Goal: Task Accomplishment & Management: Use online tool/utility

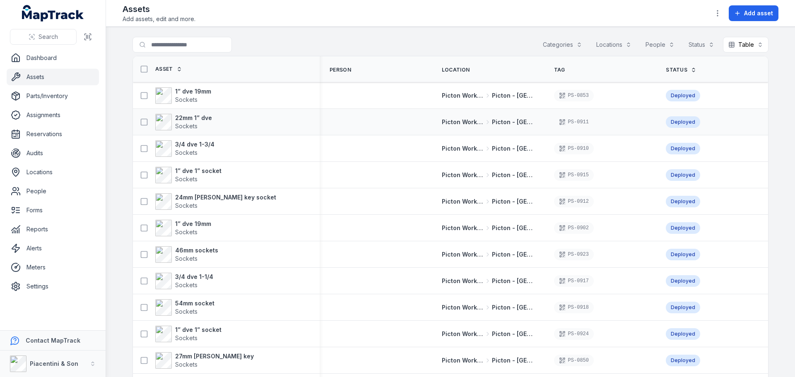
drag, startPoint x: 473, startPoint y: 117, endPoint x: 524, endPoint y: 117, distance: 50.1
click at [719, 7] on button "button" at bounding box center [718, 13] width 16 height 16
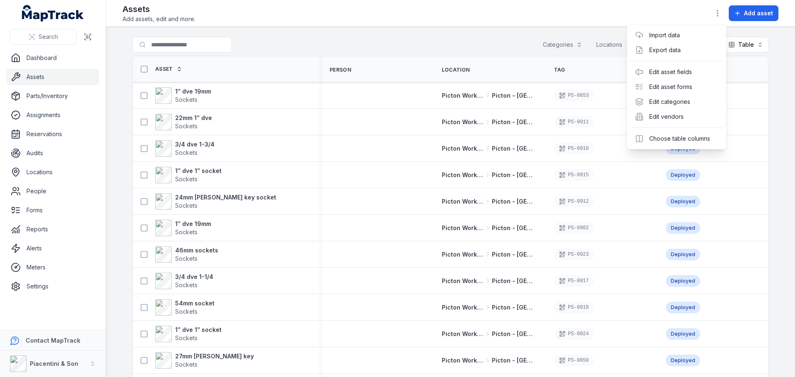
click at [487, 41] on div "Toggle Navigation Assets Add assets, edit and more. Add asset Search for assets…" at bounding box center [450, 188] width 689 height 377
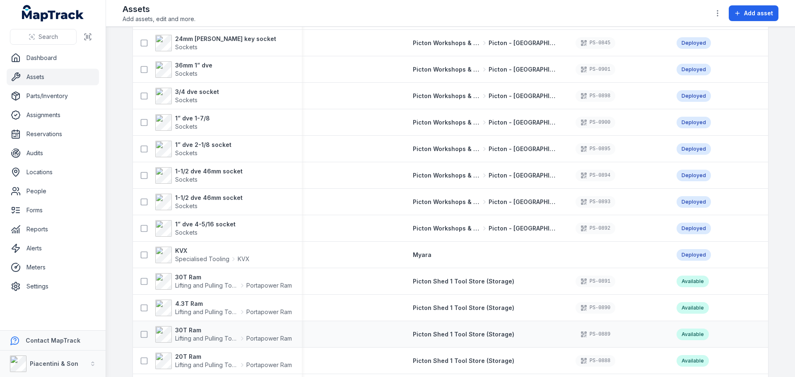
scroll to position [1284, 0]
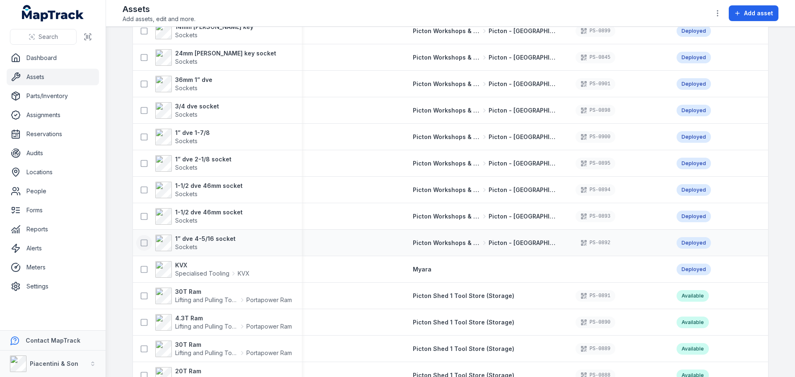
click at [144, 244] on icon at bounding box center [144, 243] width 8 height 8
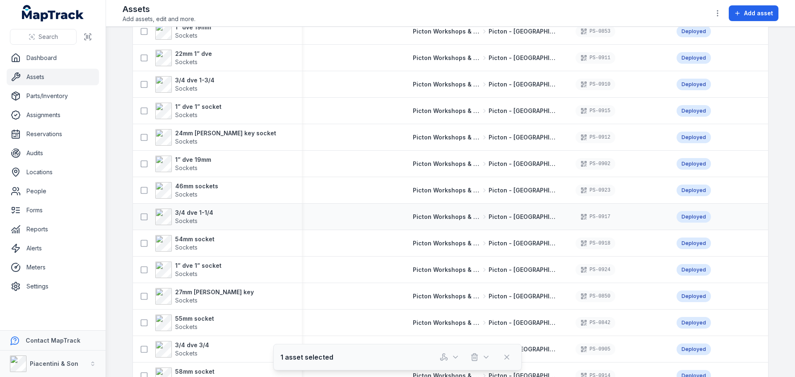
scroll to position [0, 0]
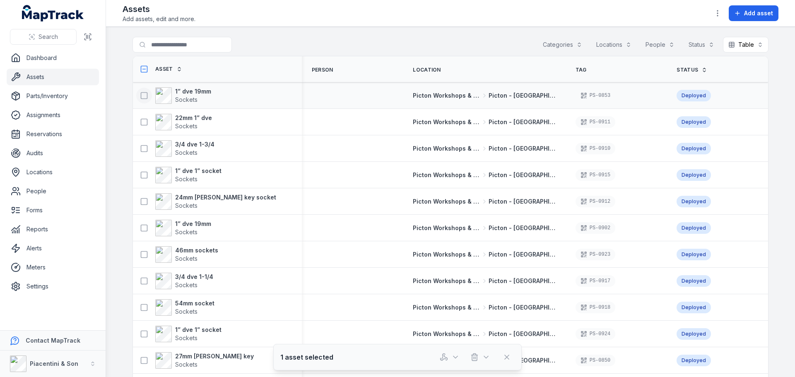
click at [143, 97] on icon at bounding box center [144, 96] width 8 height 8
click at [144, 123] on icon at bounding box center [144, 122] width 8 height 8
click at [140, 229] on icon at bounding box center [144, 228] width 8 height 8
click at [140, 208] on button at bounding box center [144, 202] width 16 height 16
click at [141, 176] on icon at bounding box center [144, 175] width 8 height 8
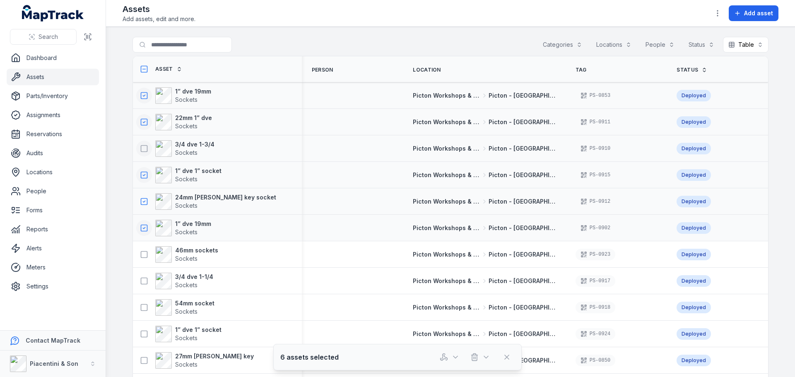
click at [142, 151] on icon at bounding box center [144, 149] width 8 height 8
click at [141, 254] on icon at bounding box center [144, 255] width 8 height 8
click at [140, 279] on icon at bounding box center [144, 281] width 8 height 8
click at [140, 307] on icon at bounding box center [144, 308] width 8 height 8
click at [143, 328] on button at bounding box center [144, 334] width 16 height 16
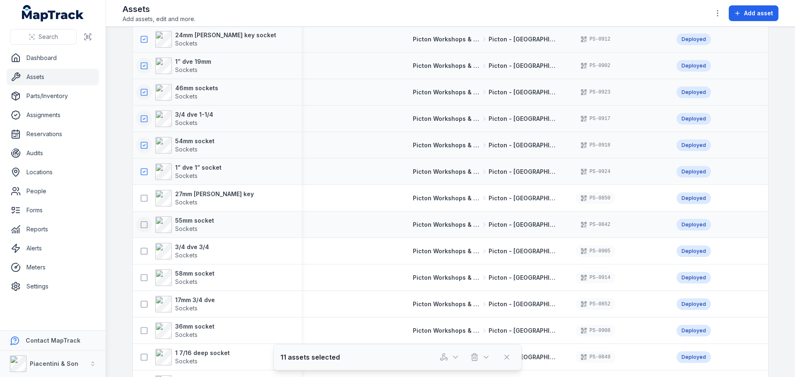
scroll to position [166, 0]
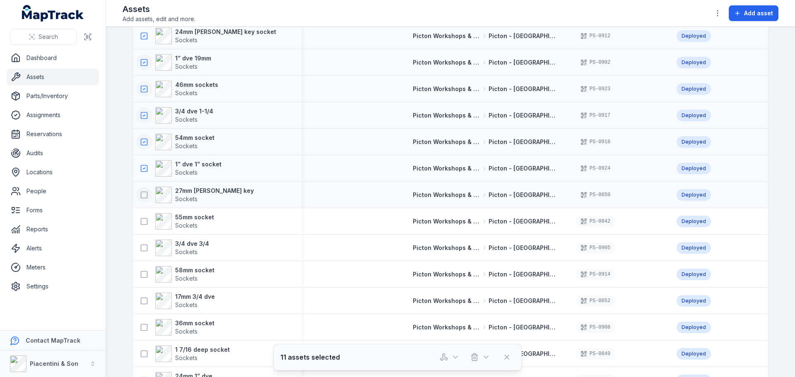
click at [140, 197] on icon at bounding box center [144, 195] width 8 height 8
click at [140, 220] on icon at bounding box center [144, 221] width 8 height 8
click at [140, 249] on icon at bounding box center [144, 248] width 8 height 8
click at [140, 281] on button at bounding box center [144, 275] width 16 height 16
click at [140, 302] on icon at bounding box center [144, 301] width 8 height 8
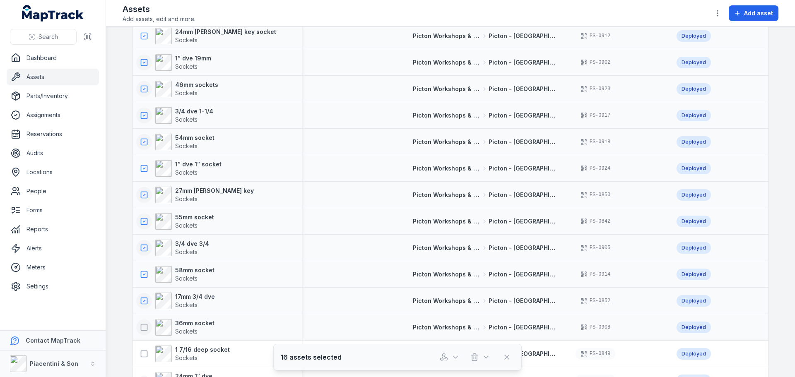
click at [140, 329] on icon at bounding box center [144, 328] width 8 height 8
click at [143, 350] on icon at bounding box center [144, 354] width 8 height 8
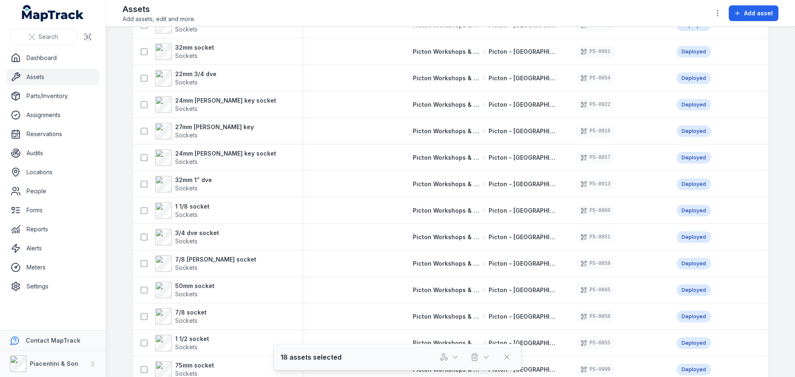
scroll to position [0, 0]
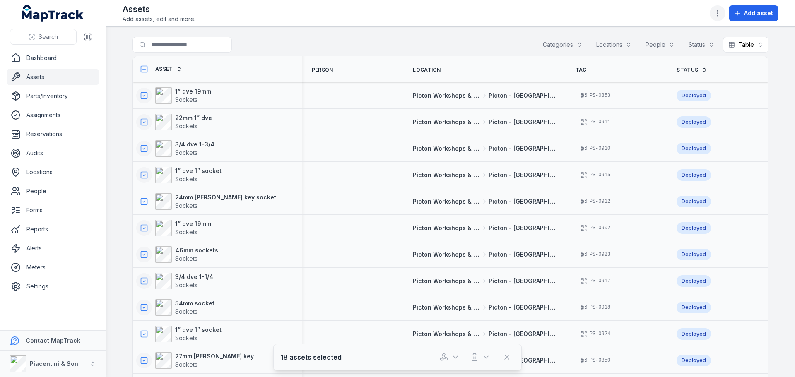
click at [716, 9] on button "button" at bounding box center [718, 13] width 16 height 16
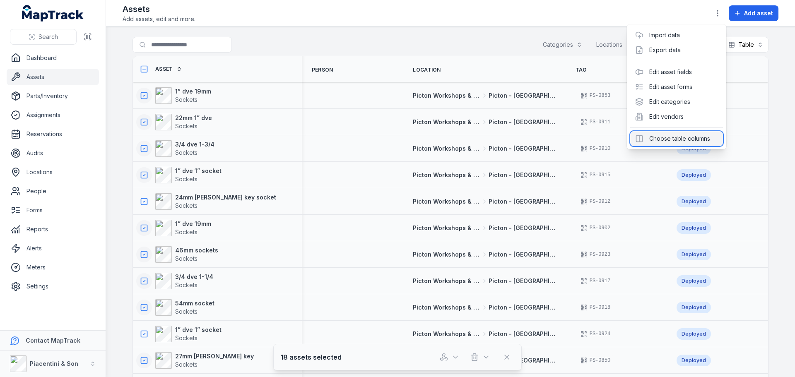
click at [674, 143] on div "Choose table columns" at bounding box center [676, 138] width 93 height 15
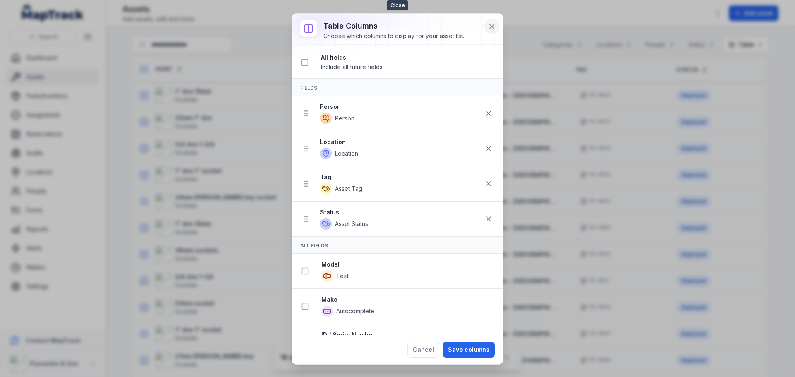
click at [493, 26] on icon at bounding box center [492, 26] width 4 height 4
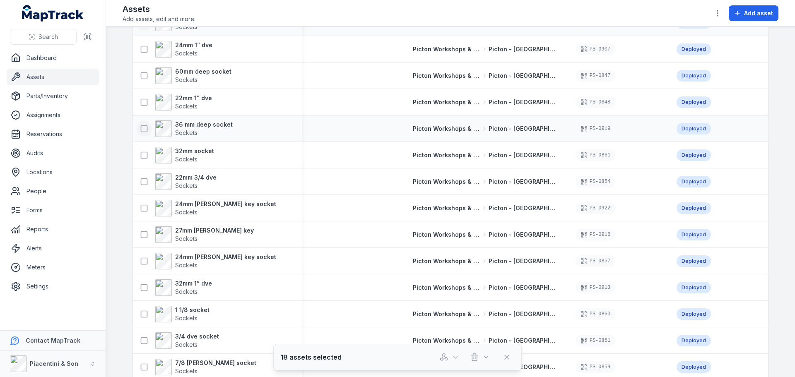
scroll to position [373, 0]
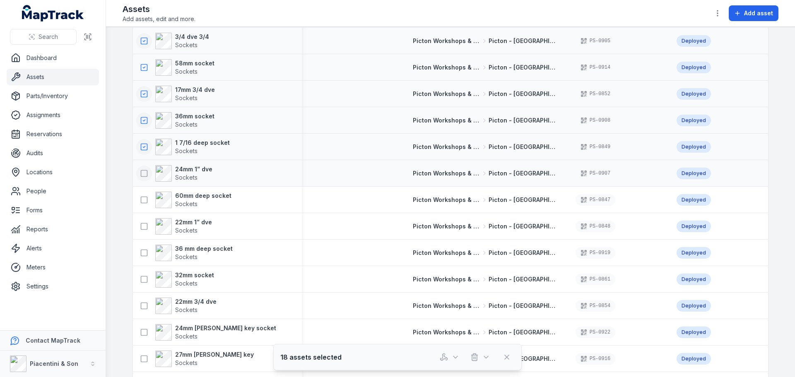
click at [142, 175] on icon at bounding box center [144, 173] width 8 height 8
click at [140, 202] on icon at bounding box center [144, 200] width 8 height 8
click at [140, 223] on icon at bounding box center [144, 226] width 8 height 8
click at [139, 248] on button at bounding box center [144, 253] width 16 height 16
click at [143, 277] on icon at bounding box center [144, 279] width 8 height 8
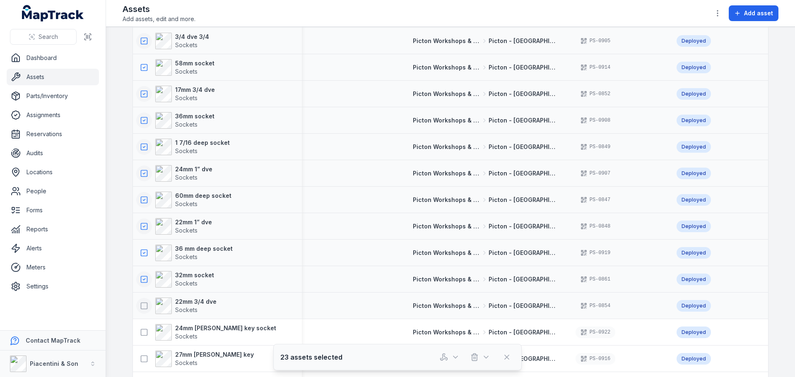
click at [140, 308] on icon at bounding box center [144, 306] width 8 height 8
click at [141, 330] on icon at bounding box center [144, 333] width 8 height 8
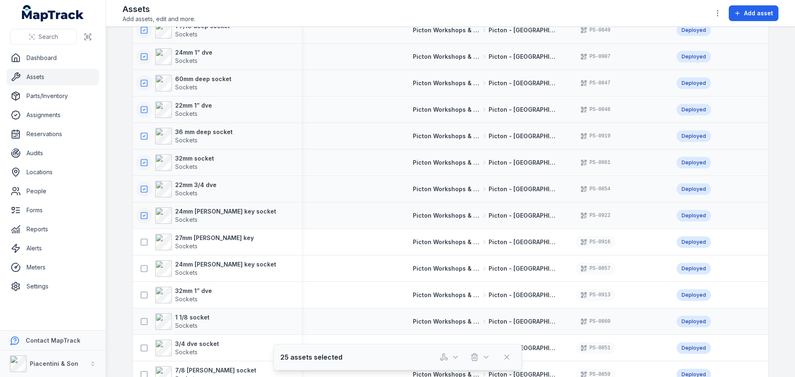
scroll to position [497, 0]
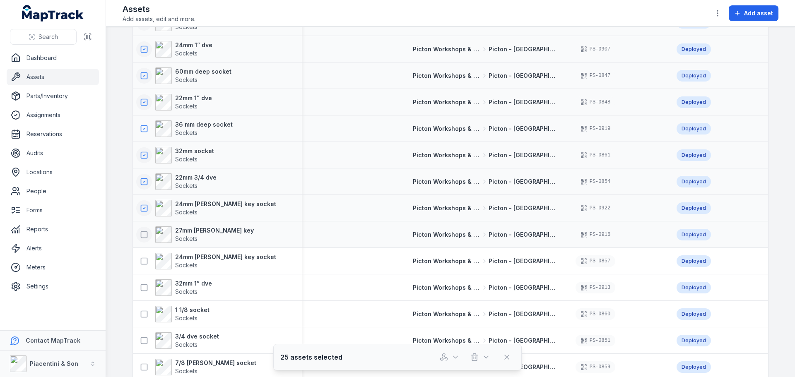
click at [140, 235] on icon at bounding box center [144, 235] width 8 height 8
click at [140, 263] on icon at bounding box center [144, 261] width 8 height 8
click at [140, 287] on icon at bounding box center [144, 288] width 8 height 8
click at [140, 312] on icon at bounding box center [144, 314] width 8 height 8
click at [140, 341] on icon at bounding box center [144, 341] width 8 height 8
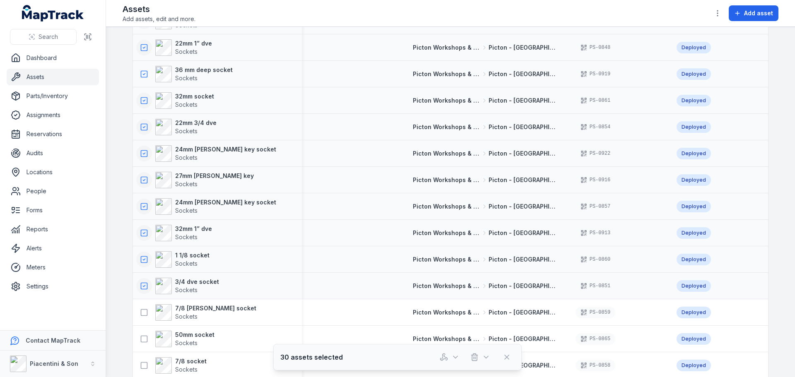
scroll to position [704, 0]
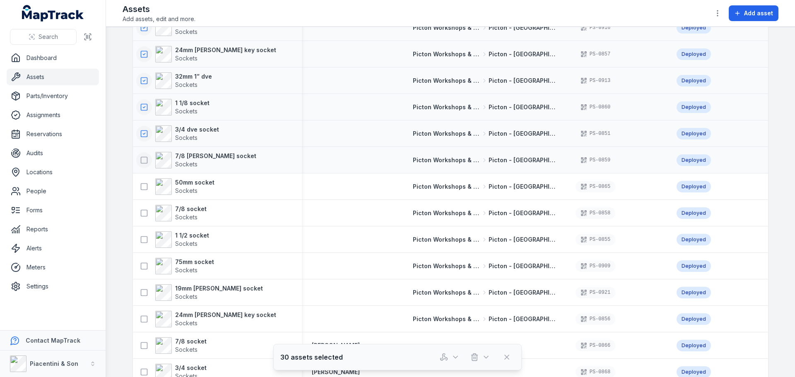
click at [143, 156] on icon at bounding box center [144, 160] width 8 height 8
click at [143, 187] on icon at bounding box center [144, 187] width 8 height 8
click at [143, 213] on icon at bounding box center [144, 213] width 8 height 8
click at [140, 241] on icon at bounding box center [144, 240] width 8 height 8
click at [140, 263] on icon at bounding box center [144, 266] width 8 height 8
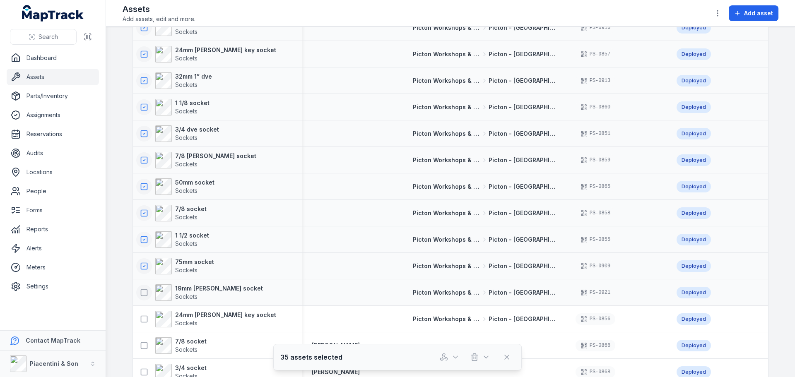
click at [143, 295] on icon at bounding box center [144, 293] width 8 height 8
click at [141, 318] on icon at bounding box center [144, 319] width 8 height 8
click at [141, 343] on rect at bounding box center [144, 346] width 6 height 6
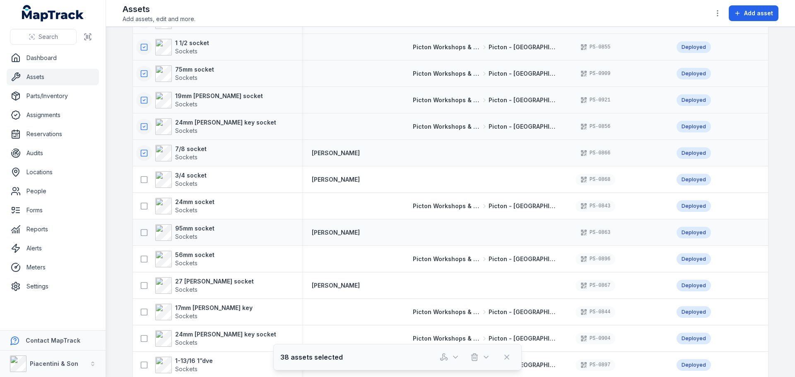
scroll to position [911, 0]
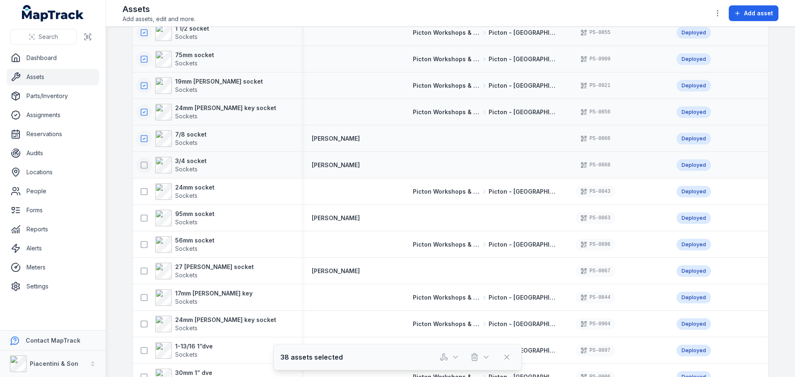
click at [141, 166] on icon at bounding box center [144, 165] width 8 height 8
click at [142, 190] on icon at bounding box center [144, 192] width 8 height 8
click at [140, 221] on icon at bounding box center [144, 218] width 8 height 8
click at [141, 248] on rect at bounding box center [144, 245] width 6 height 6
click at [140, 268] on icon at bounding box center [144, 271] width 8 height 8
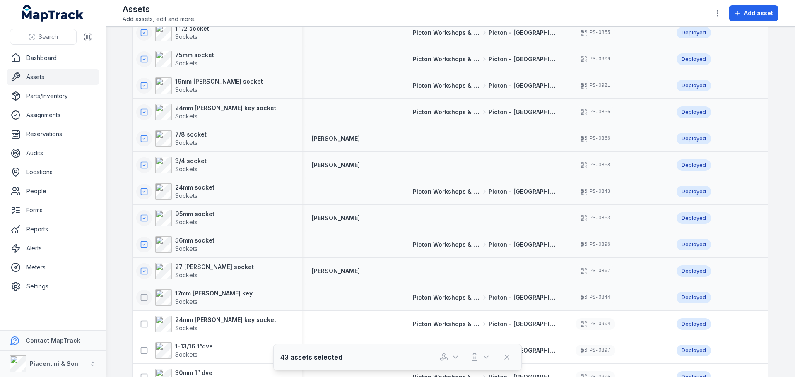
click at [140, 292] on button at bounding box center [144, 298] width 16 height 16
click at [140, 324] on icon at bounding box center [144, 324] width 8 height 8
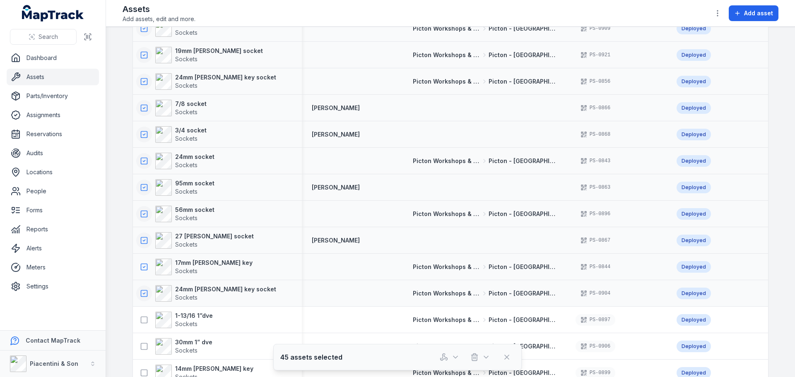
scroll to position [994, 0]
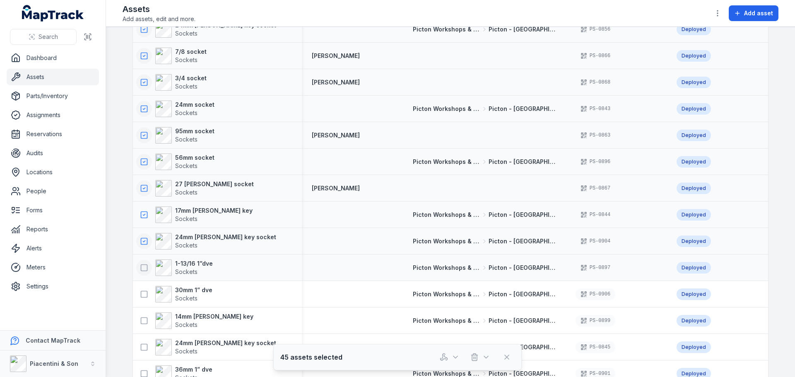
click at [141, 267] on icon at bounding box center [144, 268] width 8 height 8
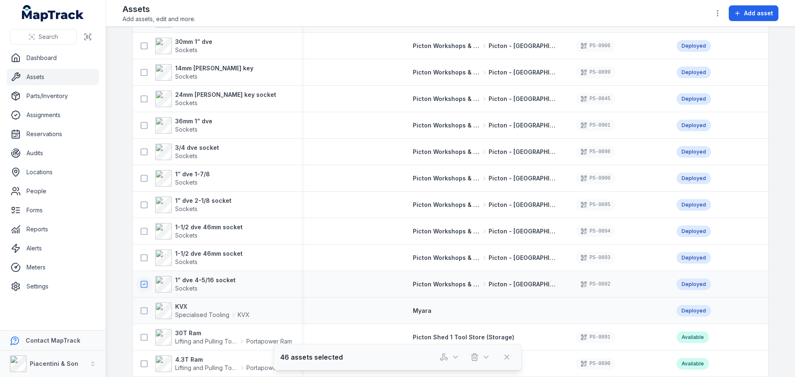
scroll to position [1201, 0]
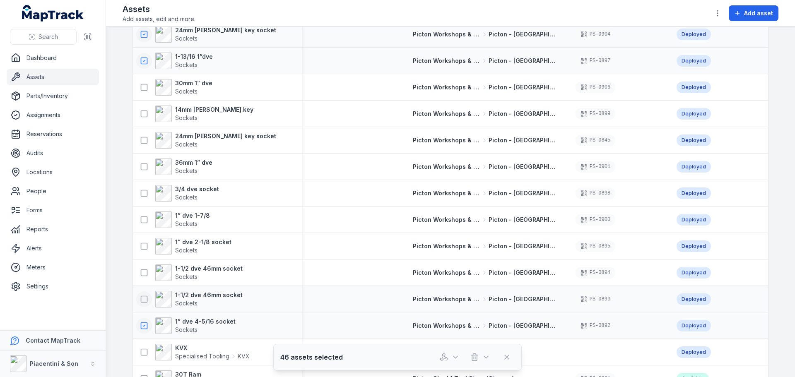
click at [143, 296] on icon at bounding box center [144, 299] width 8 height 8
click at [140, 269] on icon at bounding box center [144, 273] width 8 height 8
click at [142, 249] on icon at bounding box center [144, 246] width 8 height 8
click at [142, 224] on icon at bounding box center [144, 220] width 8 height 8
click at [141, 192] on icon at bounding box center [144, 193] width 8 height 8
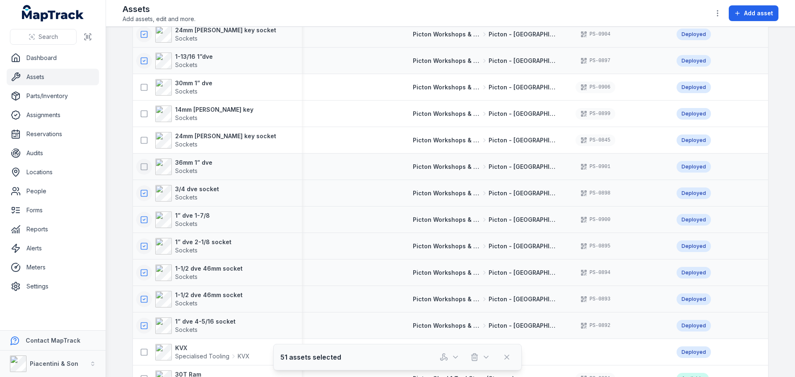
click at [142, 169] on icon at bounding box center [144, 167] width 8 height 8
click at [140, 144] on icon at bounding box center [144, 140] width 8 height 8
click at [141, 118] on button at bounding box center [144, 114] width 16 height 16
click at [140, 94] on button at bounding box center [144, 88] width 16 height 16
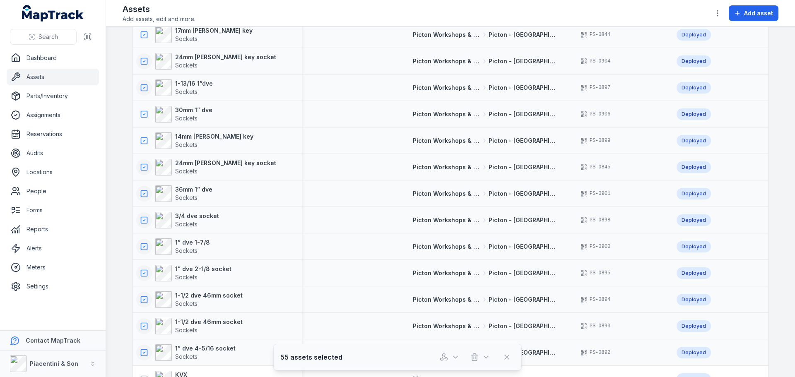
scroll to position [1160, 0]
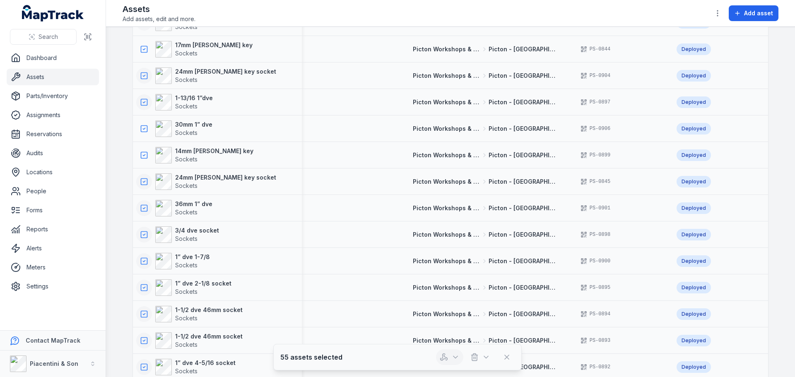
click at [454, 355] on icon "button" at bounding box center [456, 357] width 8 height 8
click at [432, 320] on div "Return assets" at bounding box center [449, 320] width 93 height 15
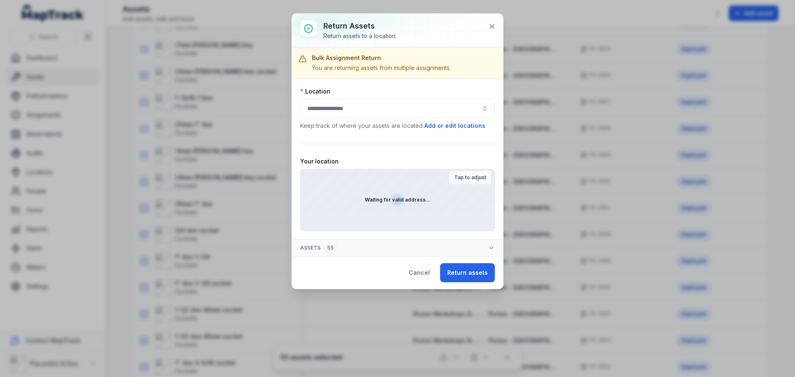
click at [381, 109] on div at bounding box center [397, 108] width 195 height 19
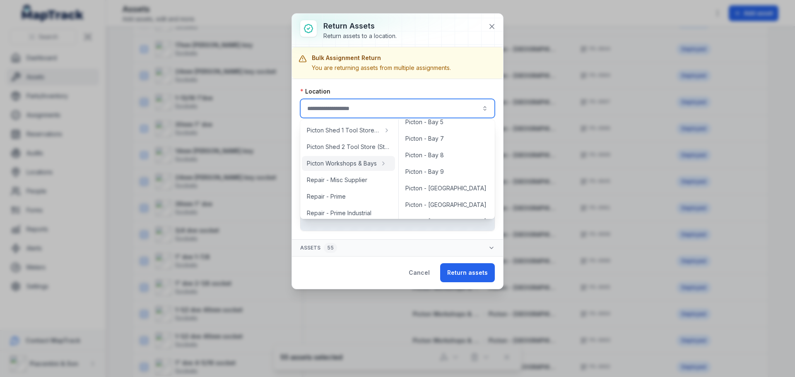
scroll to position [166, 0]
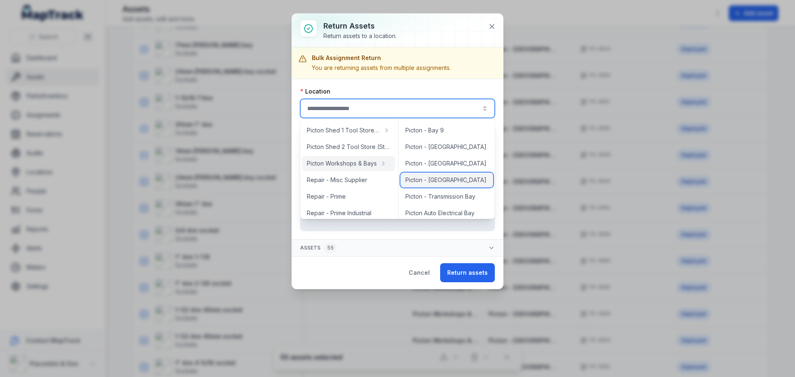
click at [428, 177] on span "Picton - [GEOGRAPHIC_DATA]" at bounding box center [446, 180] width 81 height 8
type input "**********"
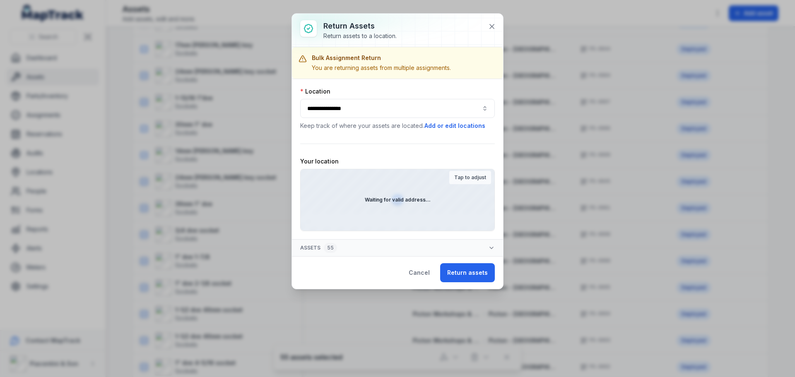
click at [465, 178] on strong "Tap to adjust" at bounding box center [470, 177] width 32 height 7
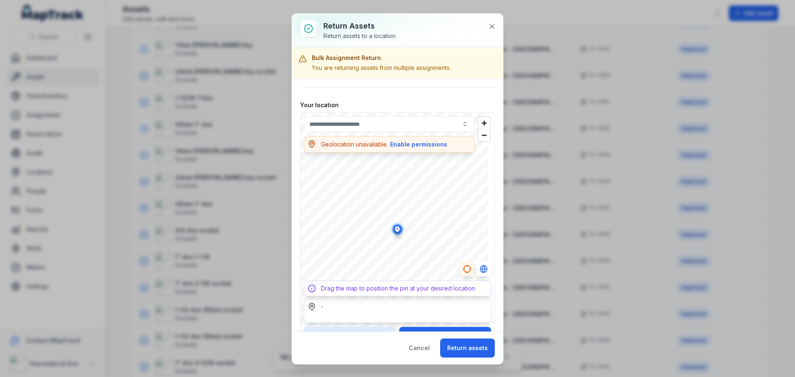
scroll to position [57, 0]
click at [463, 271] on icon "button" at bounding box center [467, 269] width 8 height 8
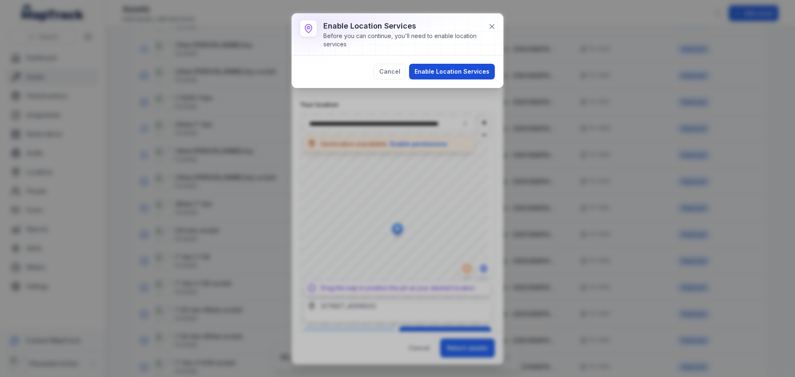
click at [469, 73] on button "Enable Location Services" at bounding box center [452, 72] width 86 height 16
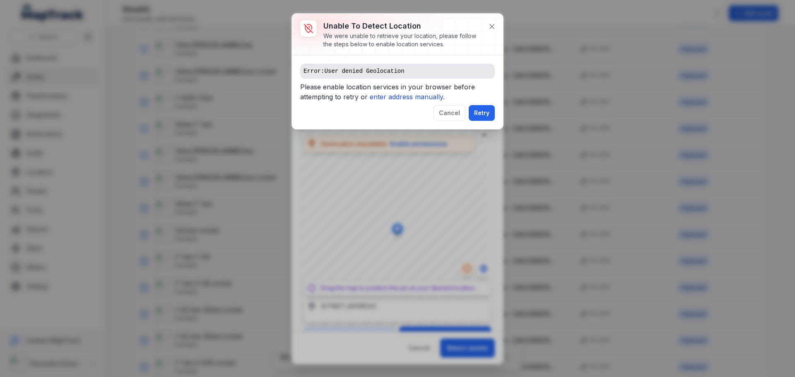
click at [428, 99] on icon "enter address manually." at bounding box center [407, 97] width 75 height 8
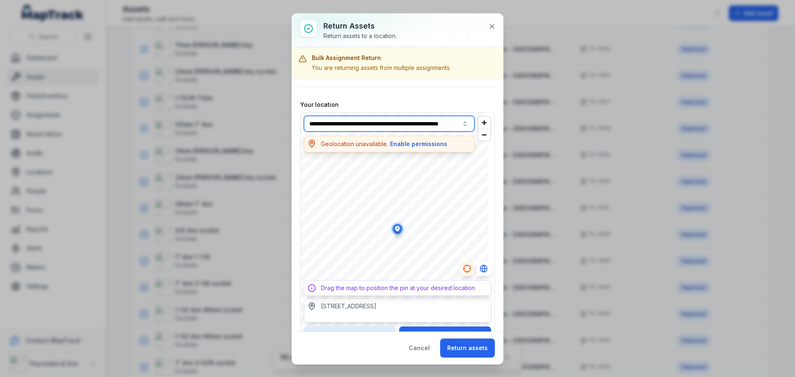
click at [382, 123] on input "**********" at bounding box center [389, 124] width 171 height 16
click at [383, 121] on input "**********" at bounding box center [389, 124] width 171 height 16
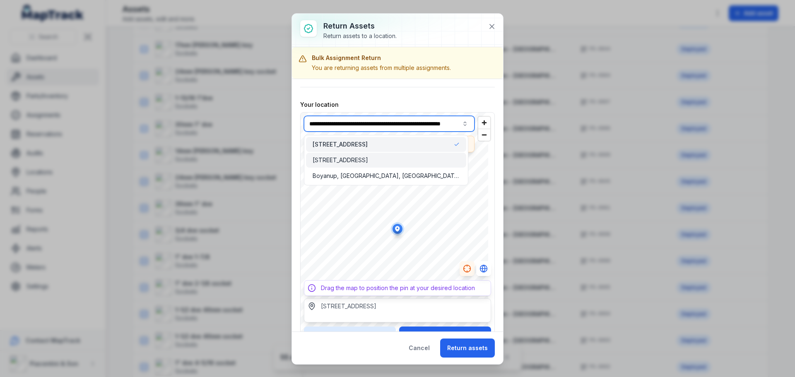
click at [365, 164] on span "[STREET_ADDRESS]" at bounding box center [341, 160] width 56 height 8
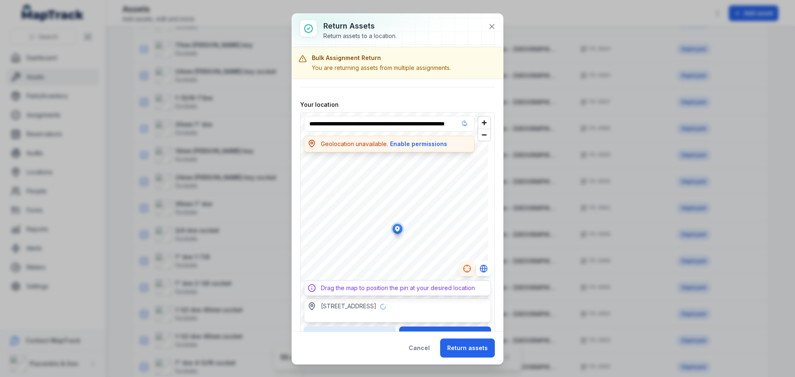
type input "**********"
click at [469, 347] on button "Return assets" at bounding box center [467, 348] width 55 height 19
